Goal: Find specific page/section: Find specific page/section

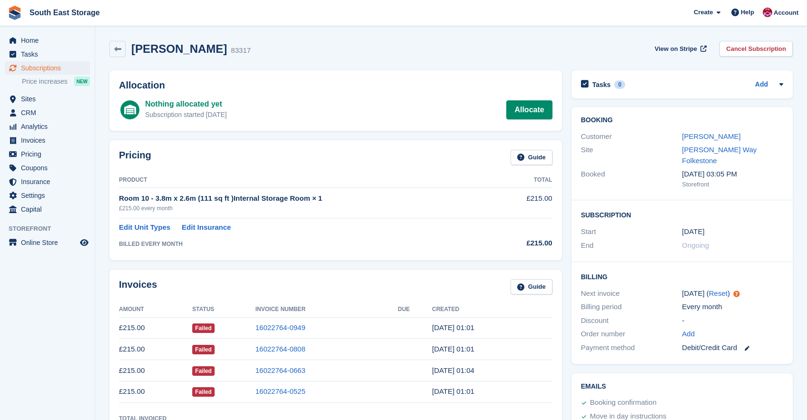
scroll to position [232, 0]
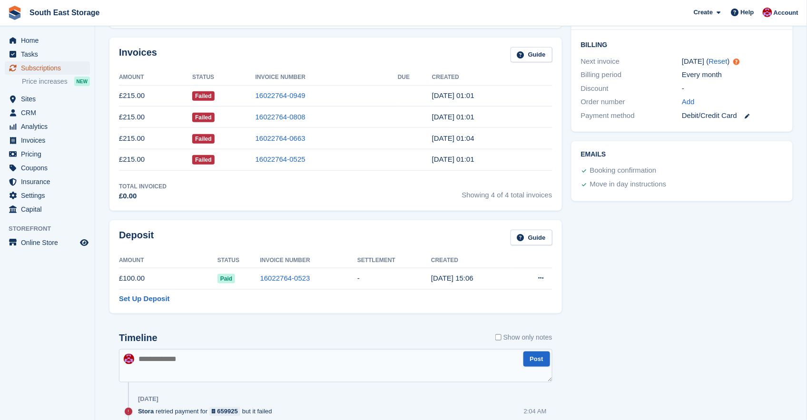
click at [47, 65] on span "Subscriptions" at bounding box center [49, 67] width 57 height 13
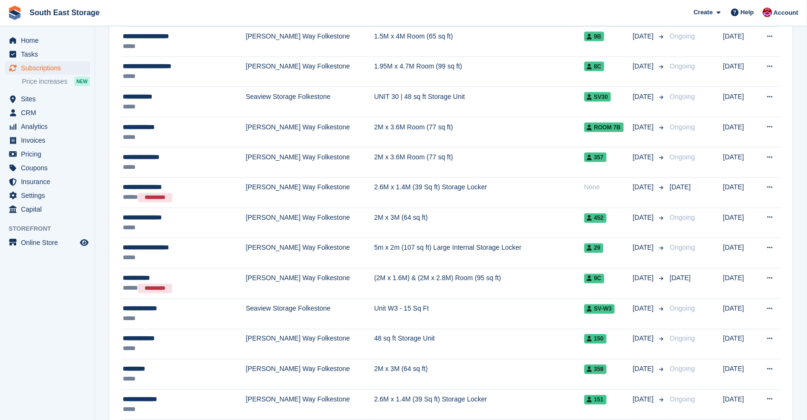
scroll to position [457, 0]
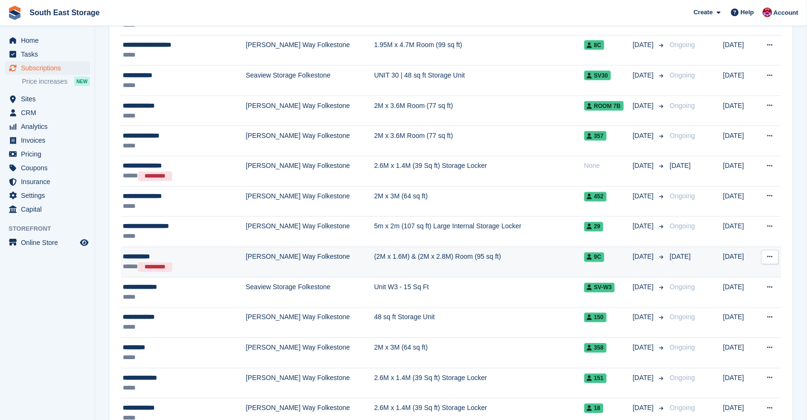
click at [255, 258] on td "[PERSON_NAME] Way Folkestone" at bounding box center [310, 262] width 128 height 30
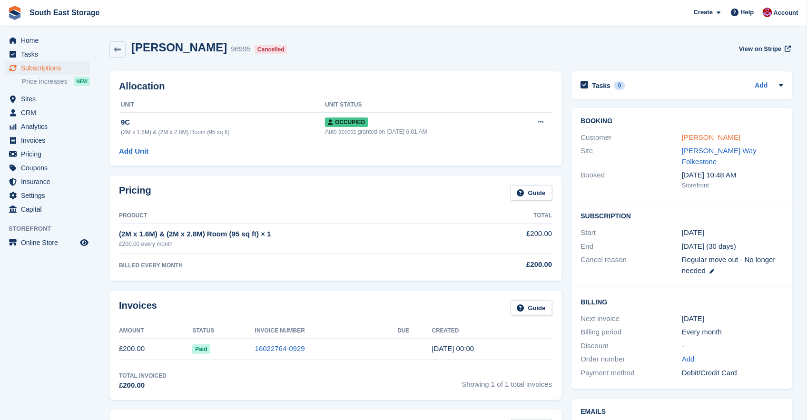
click at [706, 139] on link "Zoe Anthony" at bounding box center [711, 137] width 59 height 8
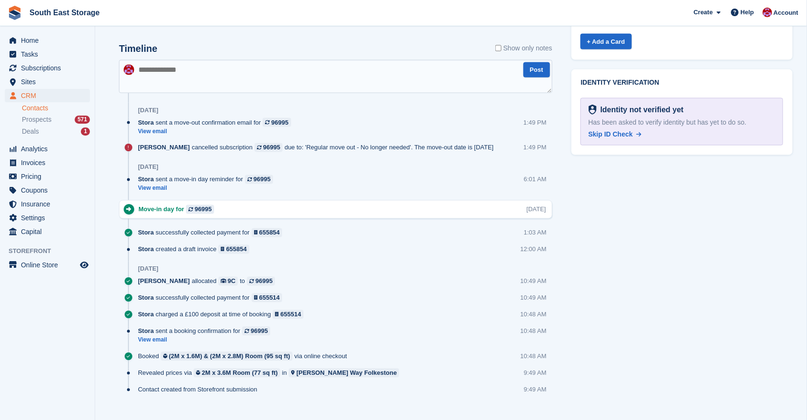
scroll to position [480, 0]
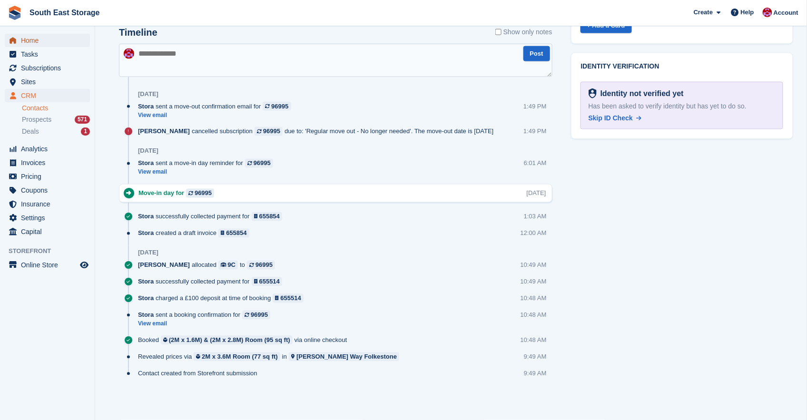
click at [29, 45] on span "Home" at bounding box center [49, 40] width 57 height 13
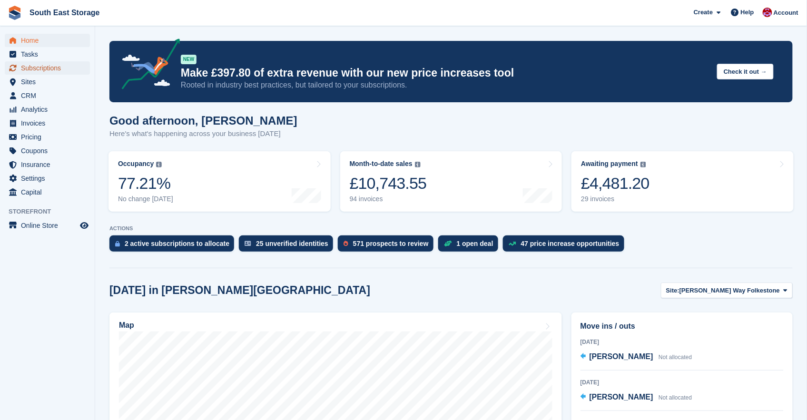
click at [42, 71] on span "Subscriptions" at bounding box center [49, 67] width 57 height 13
